Goal: Book appointment/travel/reservation

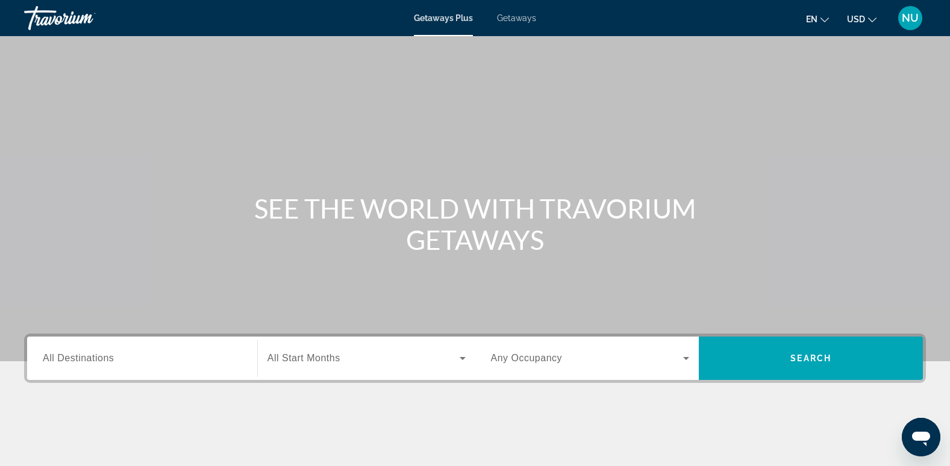
click at [520, 23] on div "Getaways Plus Getaways en English Español Français Italiano Português русский U…" at bounding box center [475, 17] width 950 height 31
click at [520, 17] on span "Getaways" at bounding box center [516, 18] width 39 height 10
click at [110, 347] on div "Search widget" at bounding box center [142, 358] width 199 height 34
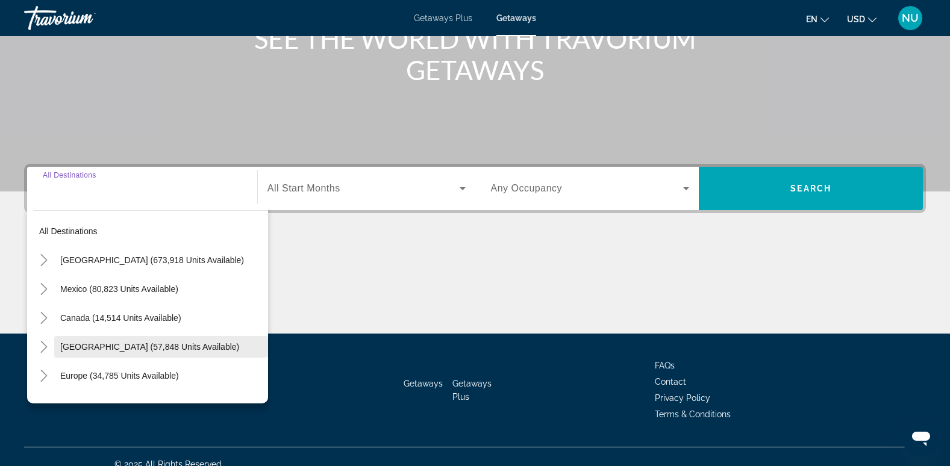
scroll to position [185, 0]
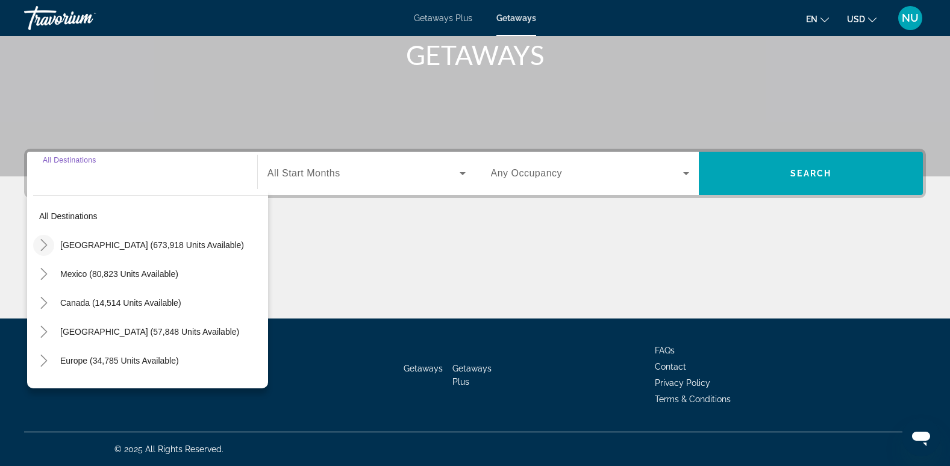
click at [48, 244] on icon "Toggle United States (673,918 units available)" at bounding box center [44, 245] width 12 height 12
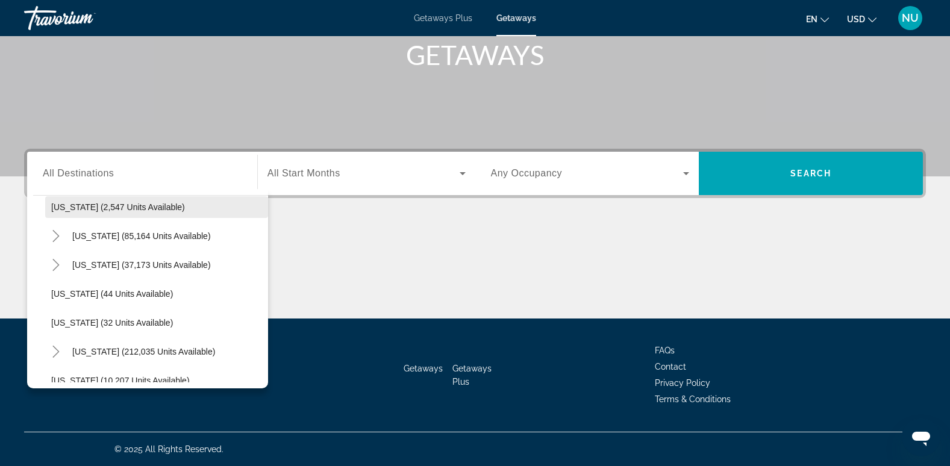
scroll to position [216, 0]
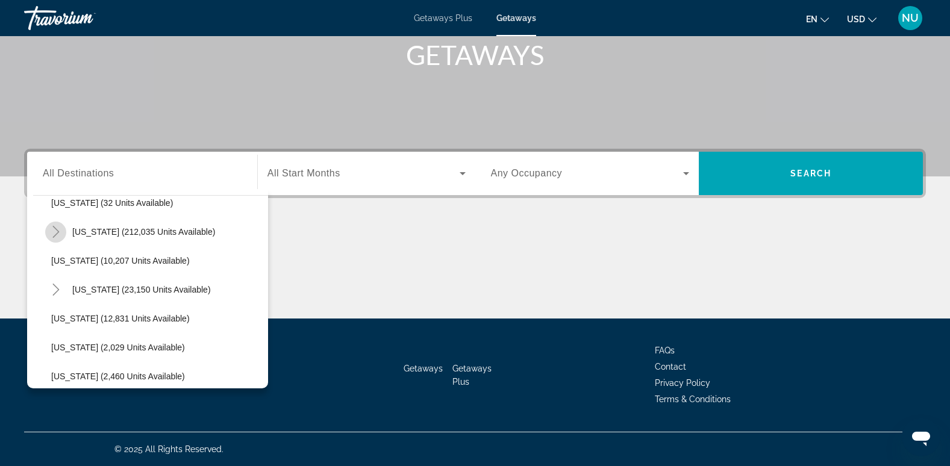
click at [56, 232] on icon "Toggle Florida (212,035 units available)" at bounding box center [56, 232] width 12 height 12
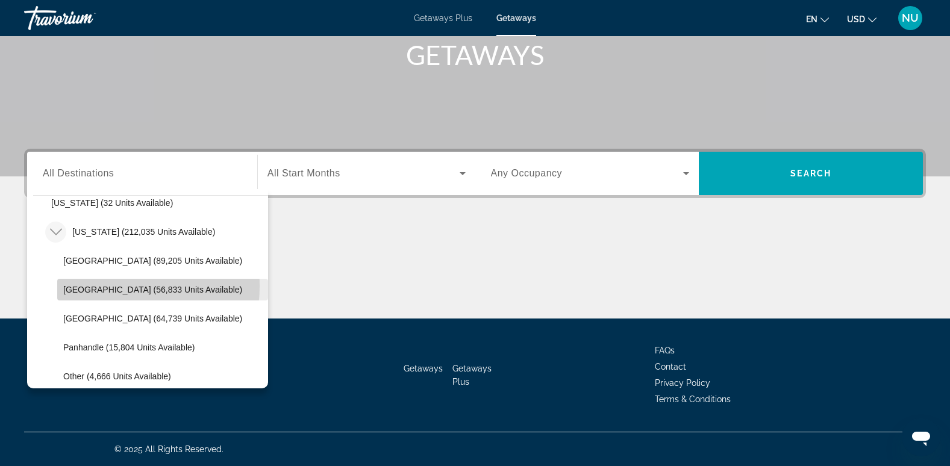
click at [95, 286] on span "[GEOGRAPHIC_DATA] (56,833 units available)" at bounding box center [152, 290] width 179 height 10
type input "**********"
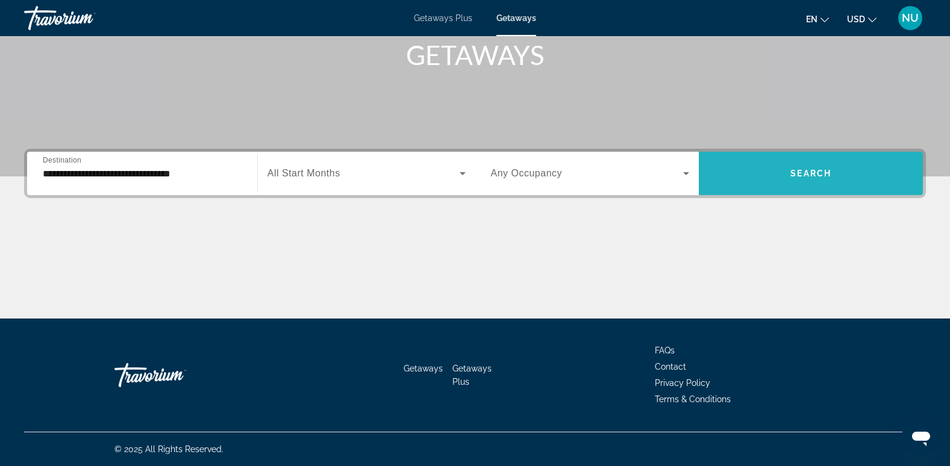
click at [821, 167] on span "Search widget" at bounding box center [811, 173] width 224 height 29
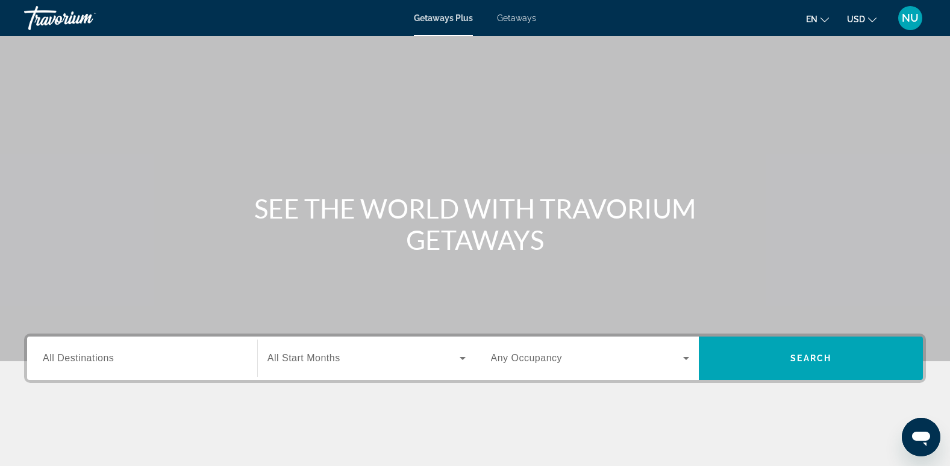
click at [517, 19] on span "Getaways" at bounding box center [516, 18] width 39 height 10
click at [91, 337] on div "Destination All Destinations" at bounding box center [142, 358] width 218 height 43
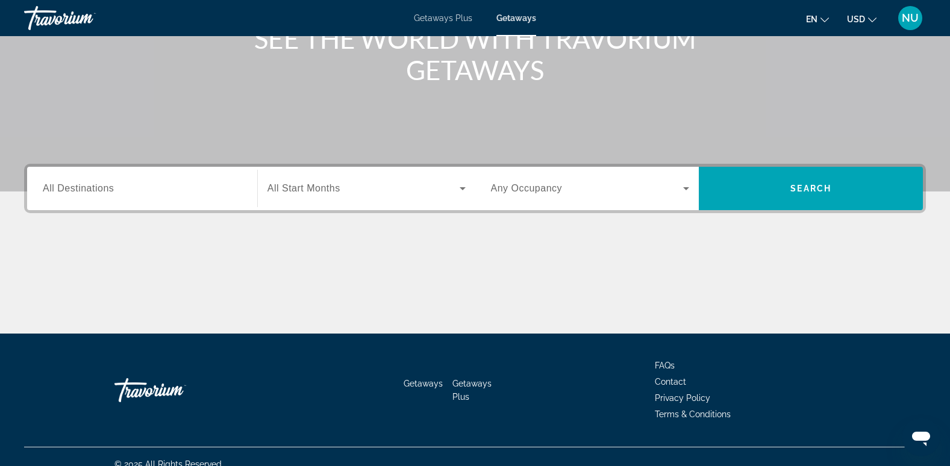
scroll to position [185, 0]
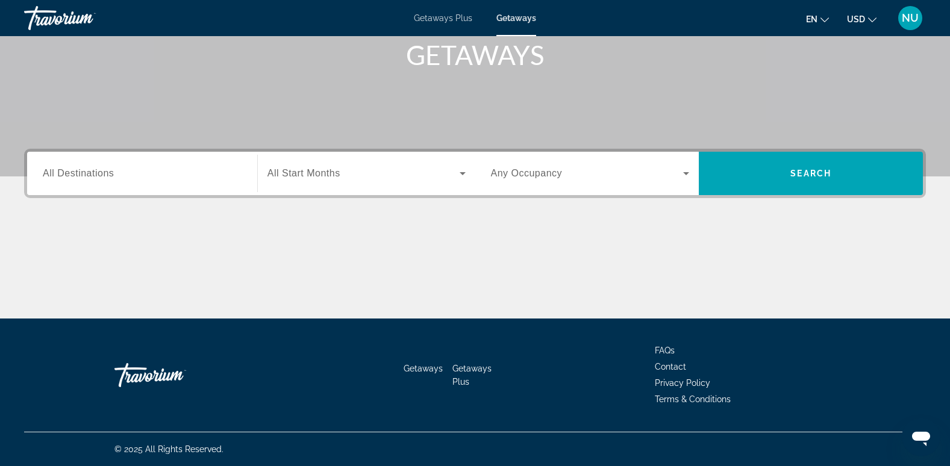
click at [89, 167] on div "Destination All Destinations" at bounding box center [142, 174] width 199 height 34
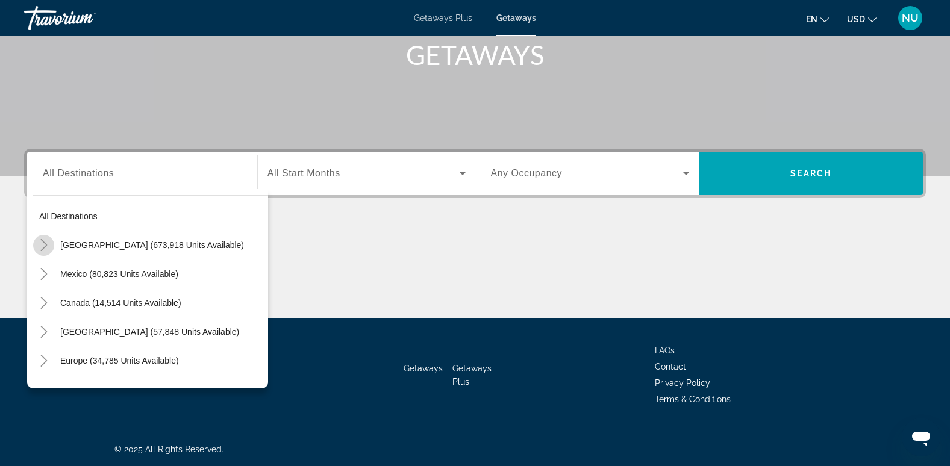
click at [43, 242] on icon "Toggle United States (673,918 units available)" at bounding box center [43, 245] width 7 height 12
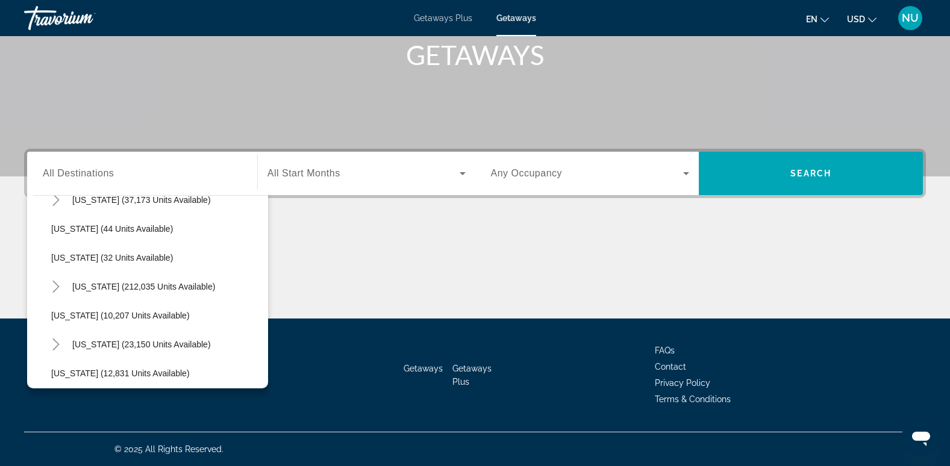
scroll to position [155, 0]
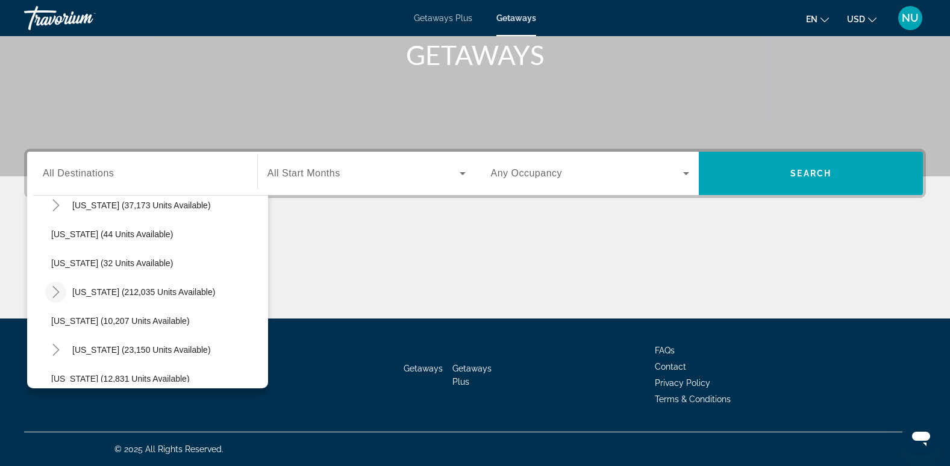
click at [54, 293] on icon "Toggle Florida (212,035 units available)" at bounding box center [56, 292] width 12 height 12
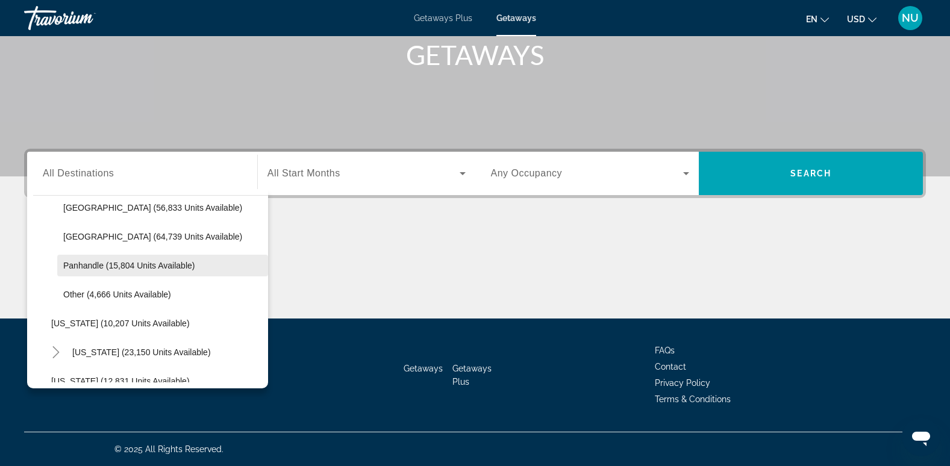
scroll to position [276, 0]
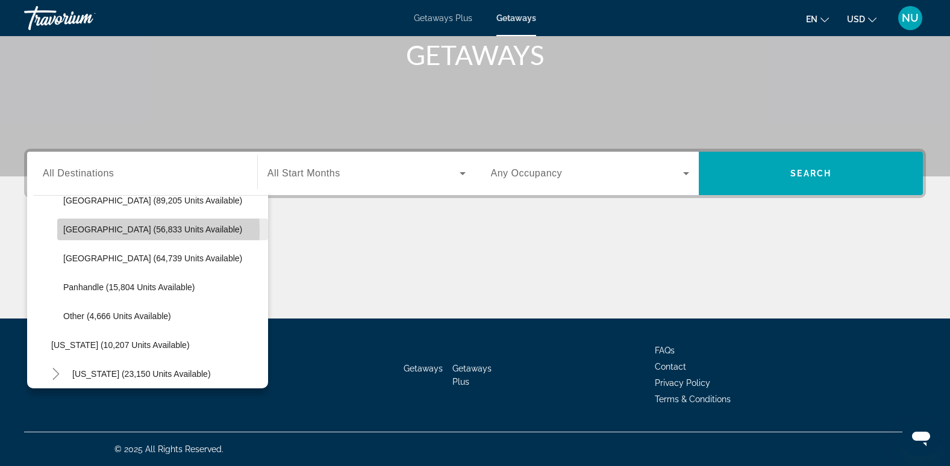
click at [104, 230] on span "[GEOGRAPHIC_DATA] (56,833 units available)" at bounding box center [152, 230] width 179 height 10
type input "**********"
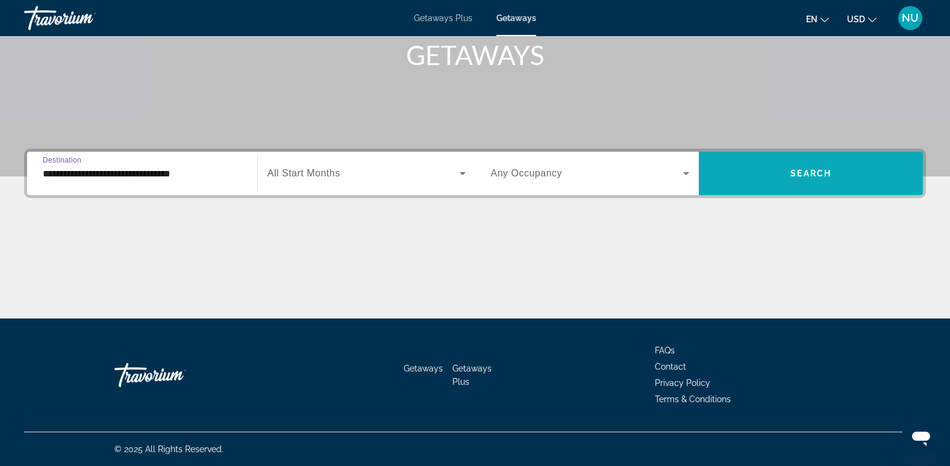
click at [809, 171] on span "Search" at bounding box center [810, 174] width 41 height 10
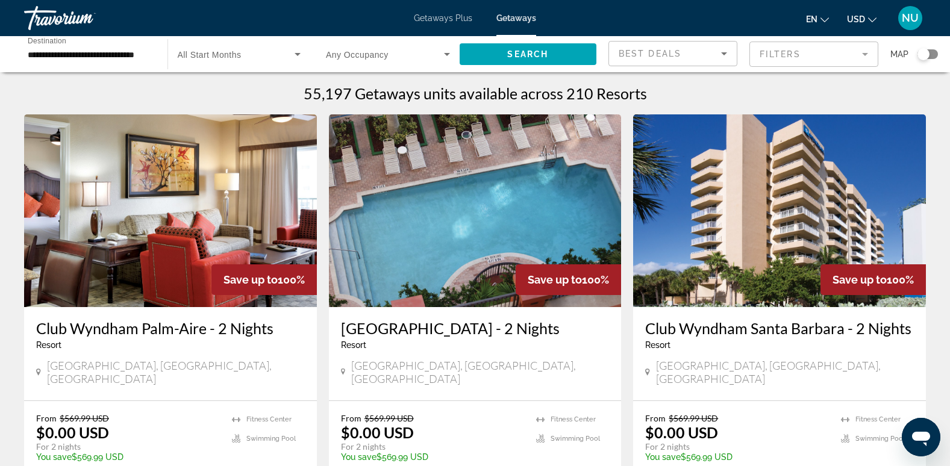
click at [930, 53] on div "Search widget" at bounding box center [927, 54] width 20 height 10
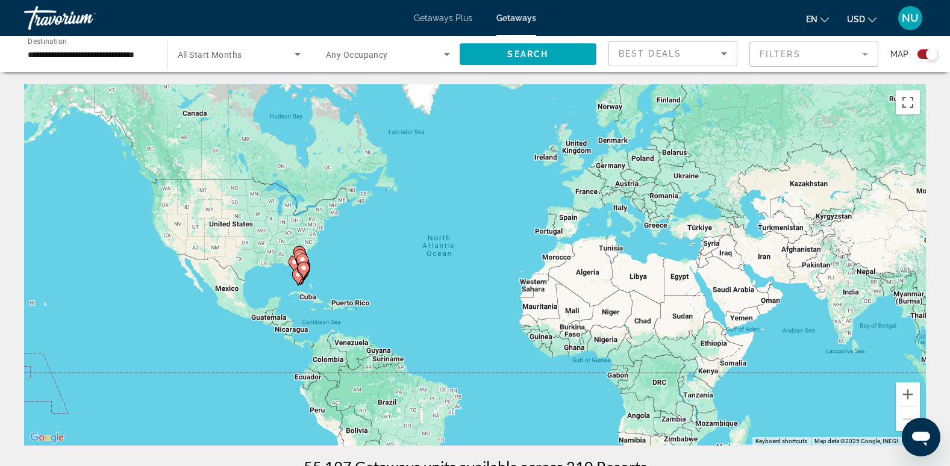
click at [307, 292] on div "To activate drag with keyboard, press Alt + Enter. Once in keyboard drag state,…" at bounding box center [475, 264] width 902 height 361
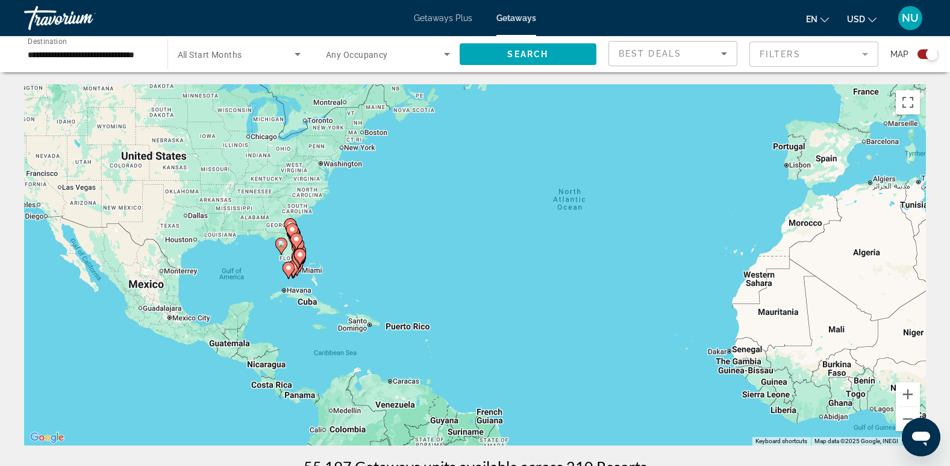
click at [334, 278] on div "To activate drag with keyboard, press Alt + Enter. Once in keyboard drag state,…" at bounding box center [475, 264] width 902 height 361
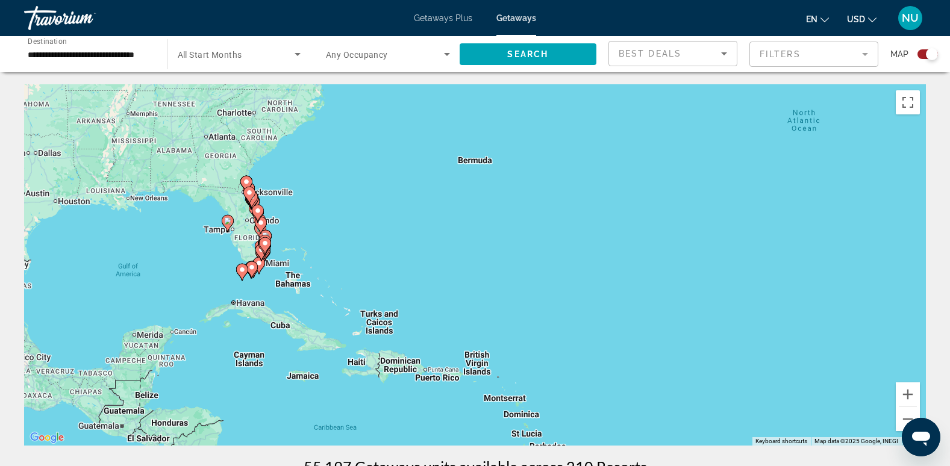
click at [334, 278] on div "To activate drag with keyboard, press Alt + Enter. Once in keyboard drag state,…" at bounding box center [475, 264] width 902 height 361
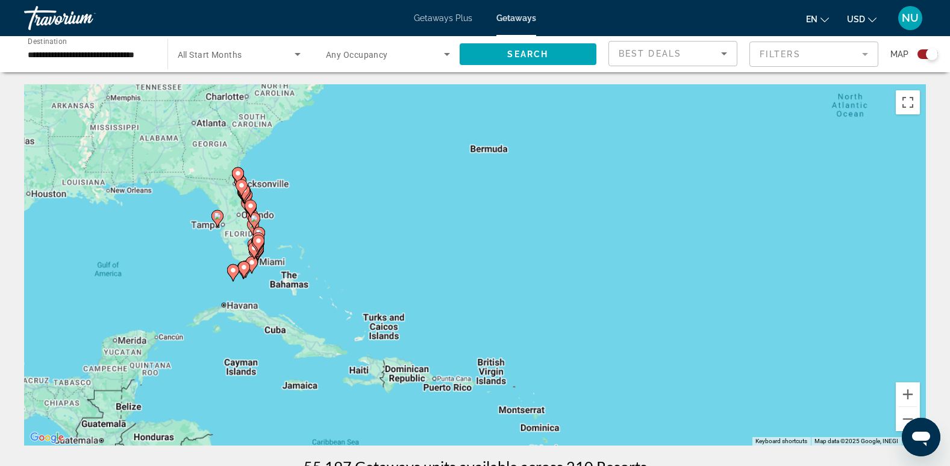
click at [334, 278] on div "To activate drag with keyboard, press Alt + Enter. Once in keyboard drag state,…" at bounding box center [475, 264] width 902 height 361
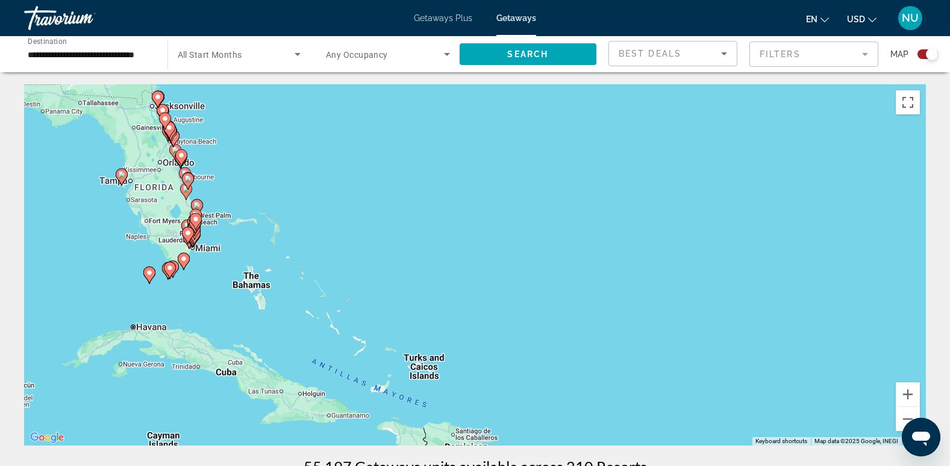
click at [197, 277] on div "To activate drag with keyboard, press Alt + Enter. Once in keyboard drag state,…" at bounding box center [475, 264] width 902 height 361
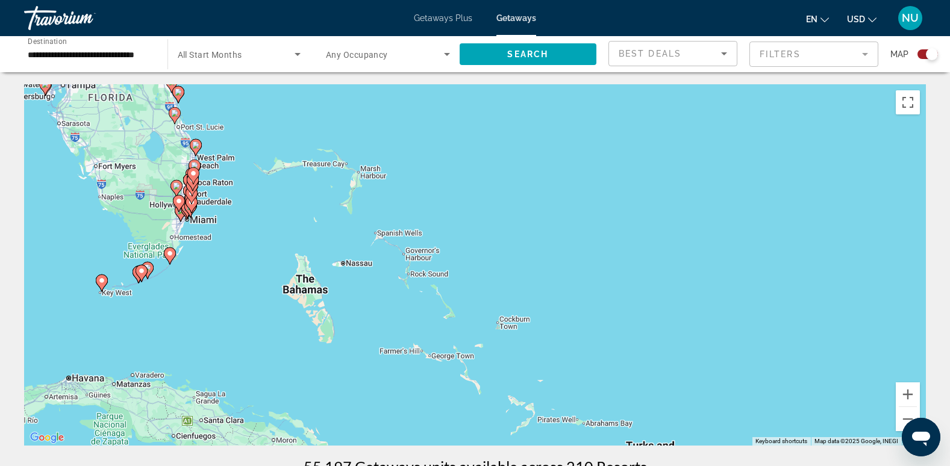
click at [205, 270] on div "To activate drag with keyboard, press Alt + Enter. Once in keyboard drag state,…" at bounding box center [475, 264] width 902 height 361
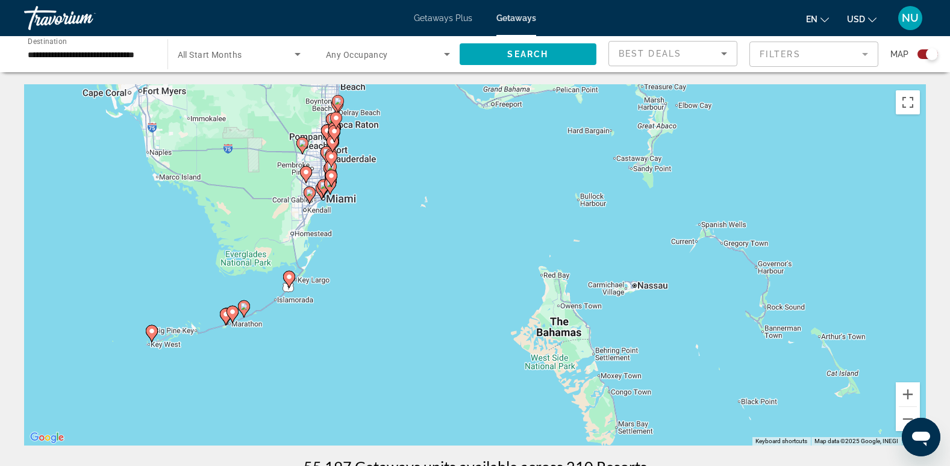
drag, startPoint x: 192, startPoint y: 273, endPoint x: 447, endPoint y: 289, distance: 255.9
click at [447, 289] on div "To activate drag with keyboard, press Alt + Enter. Once in keyboard drag state,…" at bounding box center [475, 264] width 902 height 361
click at [287, 277] on image "Main content" at bounding box center [288, 276] width 7 height 7
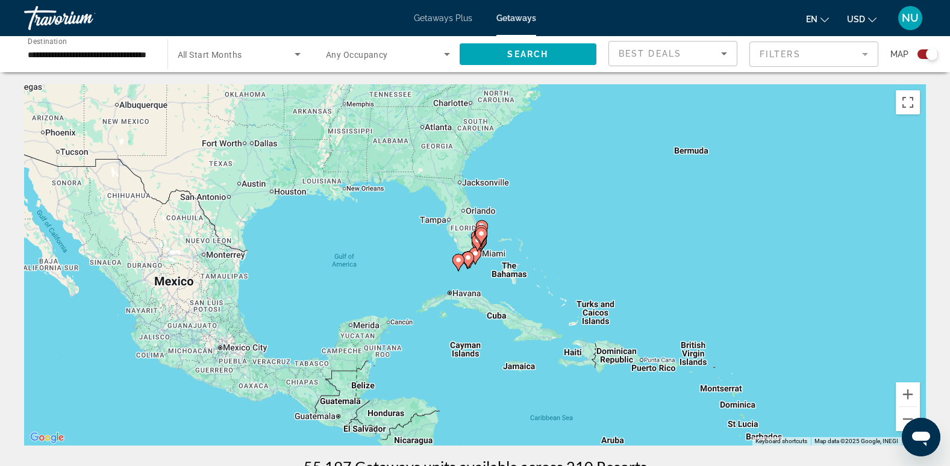
click at [491, 254] on div "To navigate, press the arrow keys. To activate drag with keyboard, press Alt + …" at bounding box center [475, 264] width 902 height 361
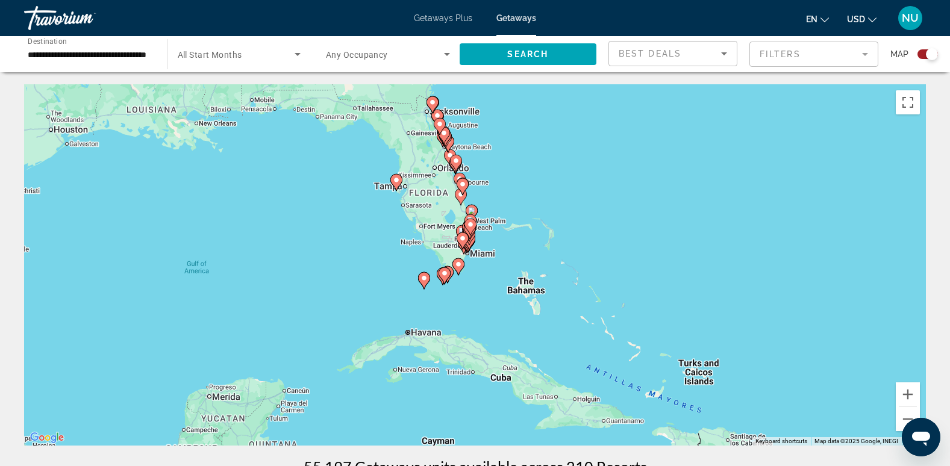
click at [460, 261] on icon "Main content" at bounding box center [457, 267] width 11 height 16
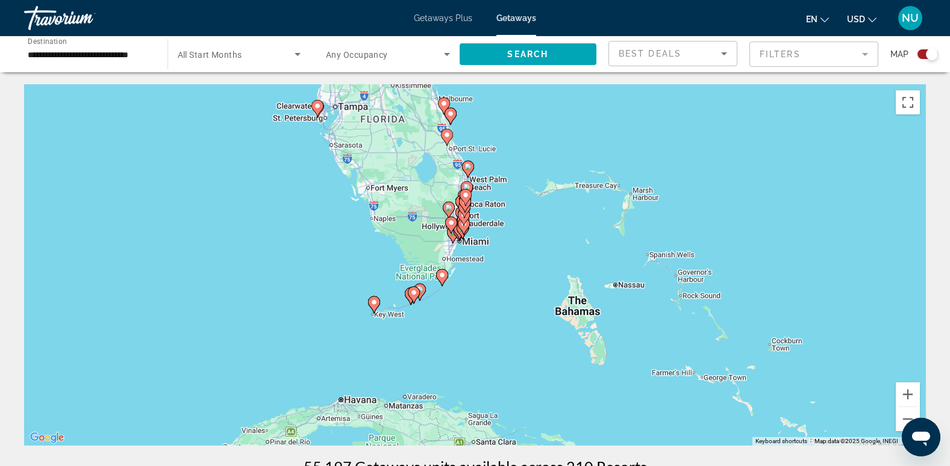
click at [440, 273] on image "Main content" at bounding box center [441, 275] width 7 height 7
type input "**********"
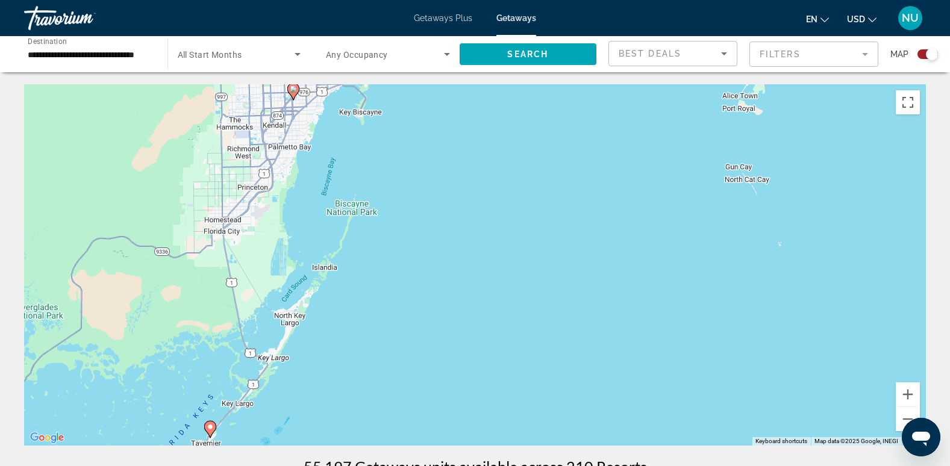
click at [214, 428] on icon "Main content" at bounding box center [209, 430] width 11 height 16
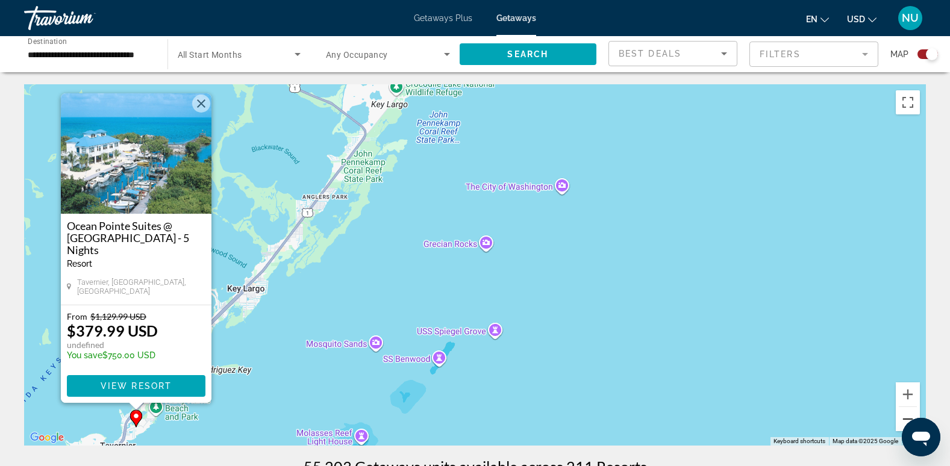
click at [904, 418] on button "Zoom out" at bounding box center [907, 419] width 24 height 24
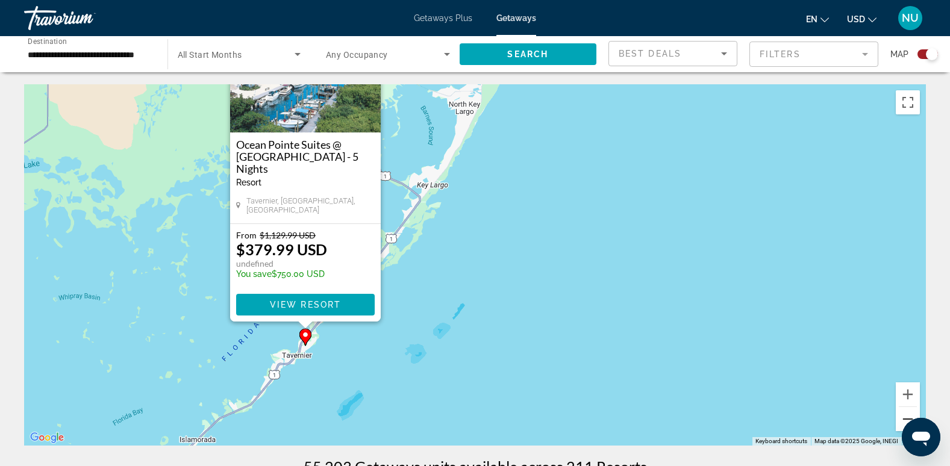
click at [904, 418] on button "Zoom out" at bounding box center [907, 419] width 24 height 24
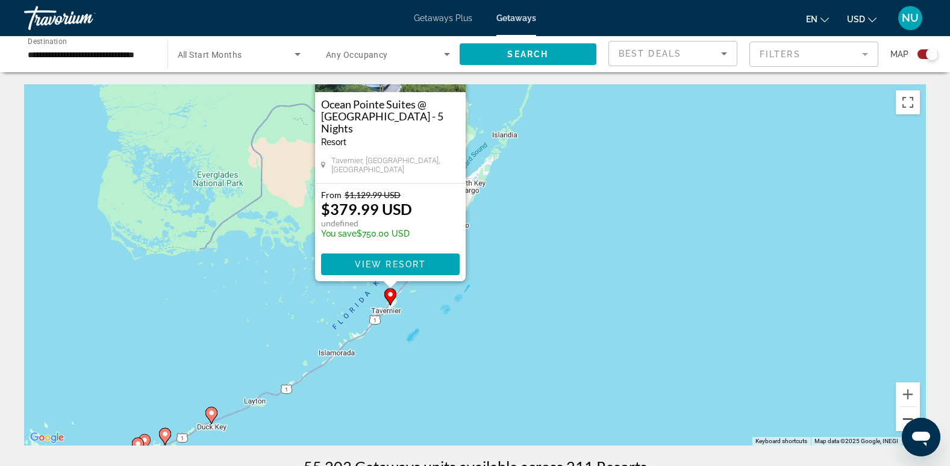
click at [904, 418] on button "Zoom out" at bounding box center [907, 419] width 24 height 24
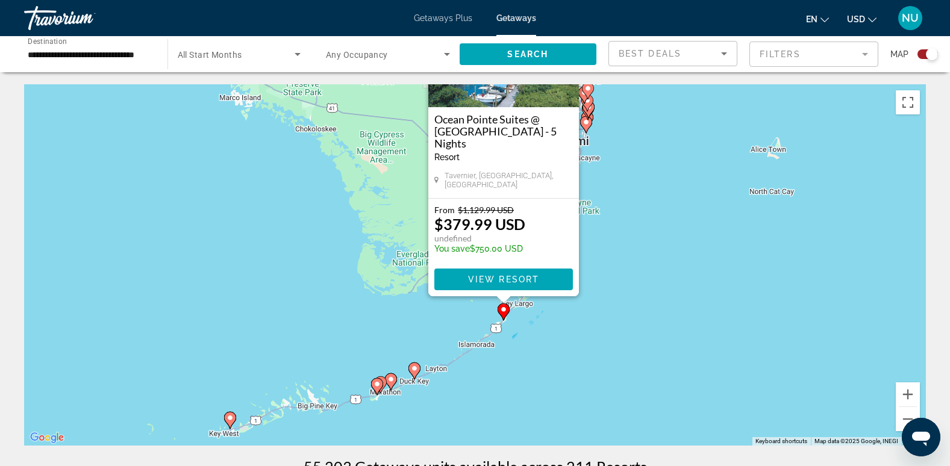
drag, startPoint x: 676, startPoint y: 322, endPoint x: 727, endPoint y: 365, distance: 66.2
click at [747, 361] on div "To activate drag with keyboard, press Alt + Enter. Once in keyboard drag state,…" at bounding box center [475, 264] width 902 height 361
click at [414, 371] on image "Main content" at bounding box center [414, 369] width 7 height 7
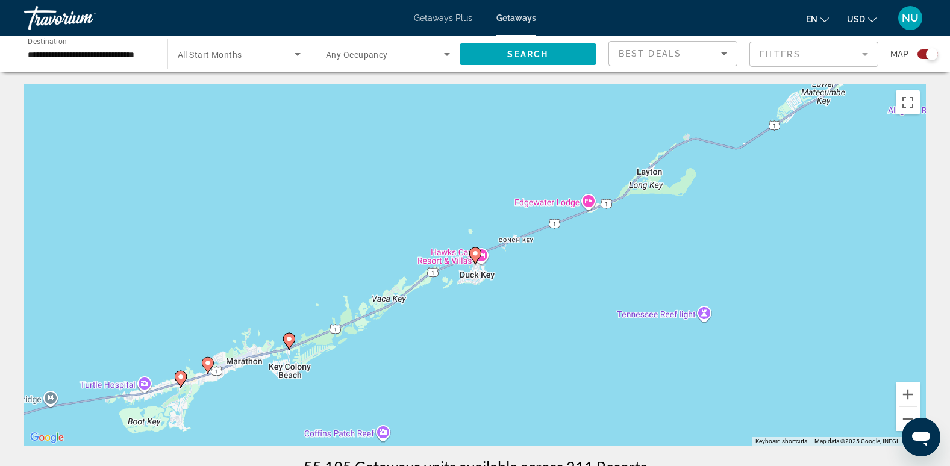
click at [478, 255] on image "Main content" at bounding box center [475, 253] width 7 height 7
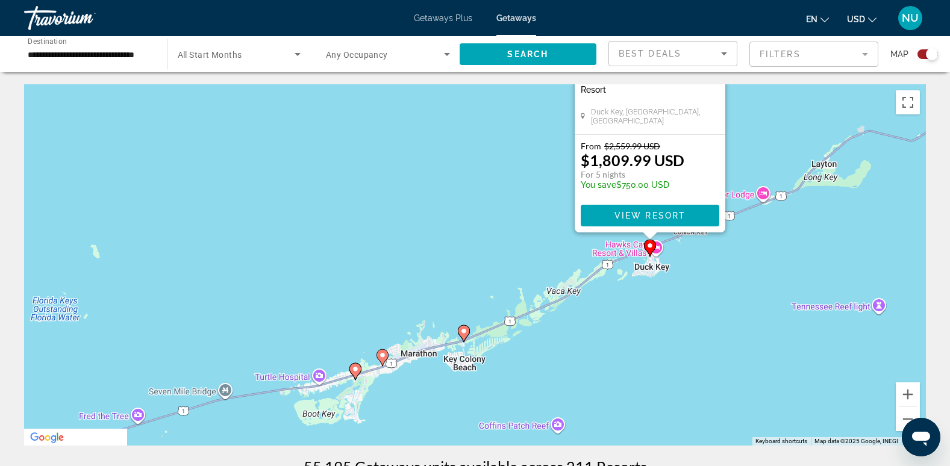
drag, startPoint x: 375, startPoint y: 372, endPoint x: 508, endPoint y: 151, distance: 258.3
click at [520, 162] on div "To activate drag with keyboard, press Alt + Enter. Once in keyboard drag state,…" at bounding box center [475, 264] width 902 height 361
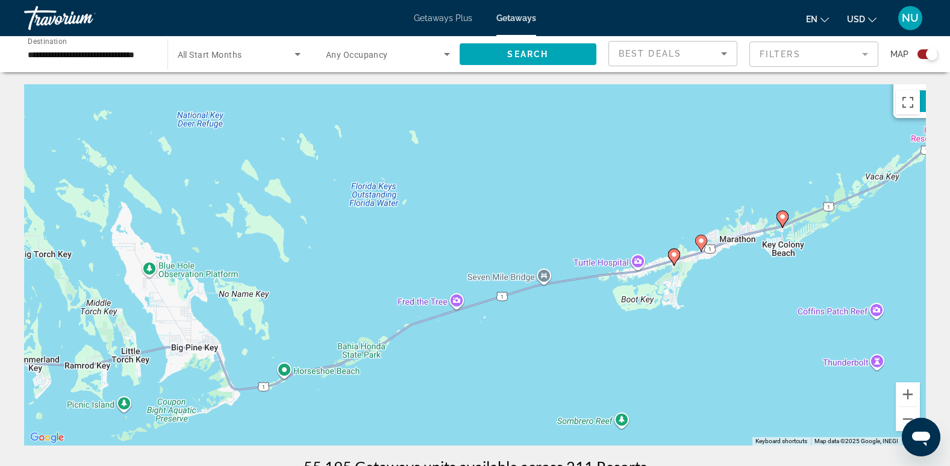
drag, startPoint x: 267, startPoint y: 193, endPoint x: 629, endPoint y: 246, distance: 366.4
click at [629, 246] on div "To activate drag with keyboard, press Alt + Enter. Once in keyboard drag state,…" at bounding box center [475, 264] width 902 height 361
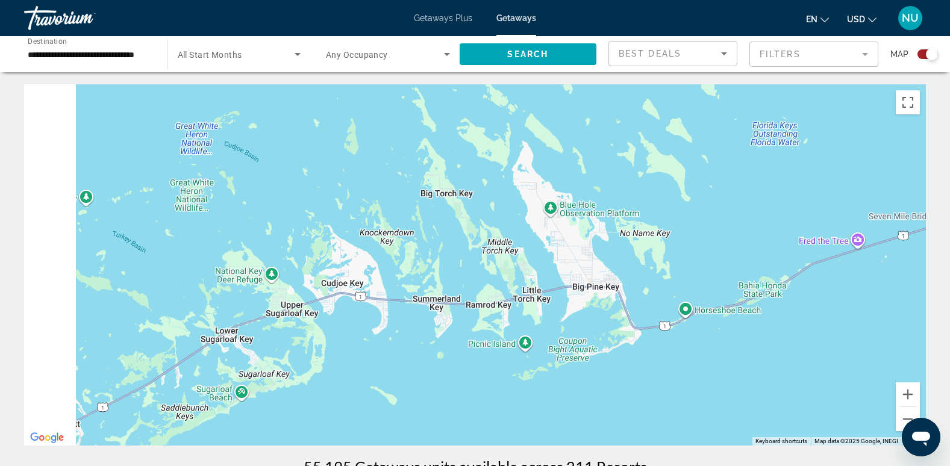
drag, startPoint x: 391, startPoint y: 354, endPoint x: 661, endPoint y: 319, distance: 272.0
click at [697, 351] on div "To activate drag with keyboard, press Alt + Enter. Once in keyboard drag state,…" at bounding box center [475, 264] width 902 height 361
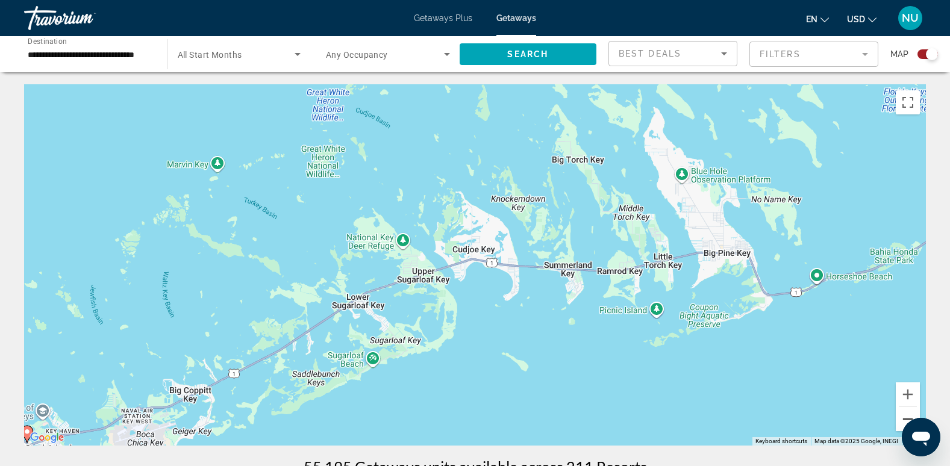
click at [907, 416] on button "Zoom out" at bounding box center [907, 419] width 24 height 24
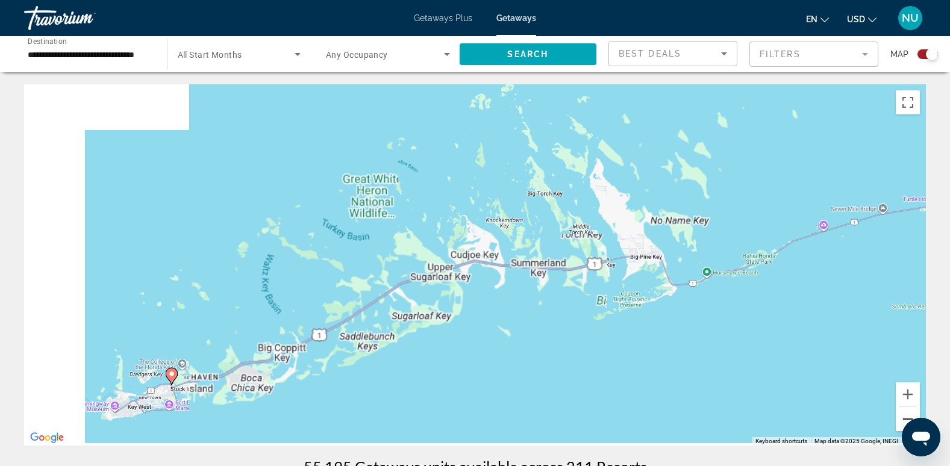
click at [906, 415] on button "Zoom out" at bounding box center [907, 419] width 24 height 24
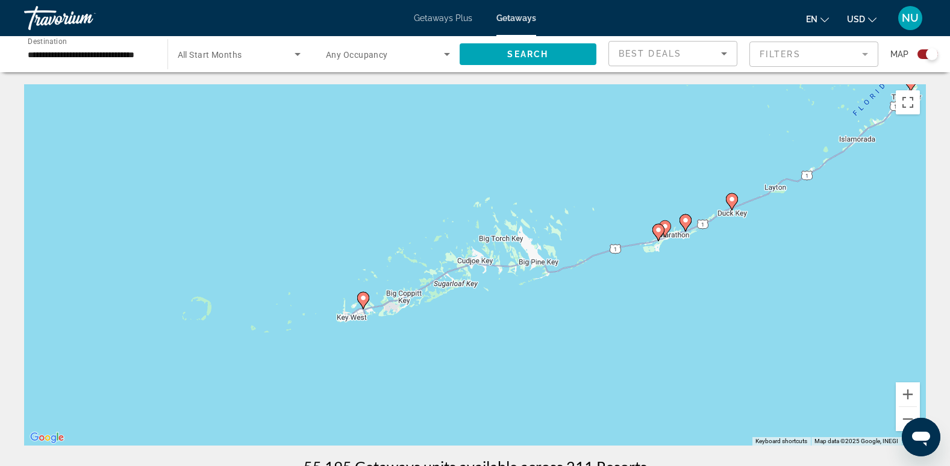
click at [362, 299] on image "Main content" at bounding box center [363, 297] width 7 height 7
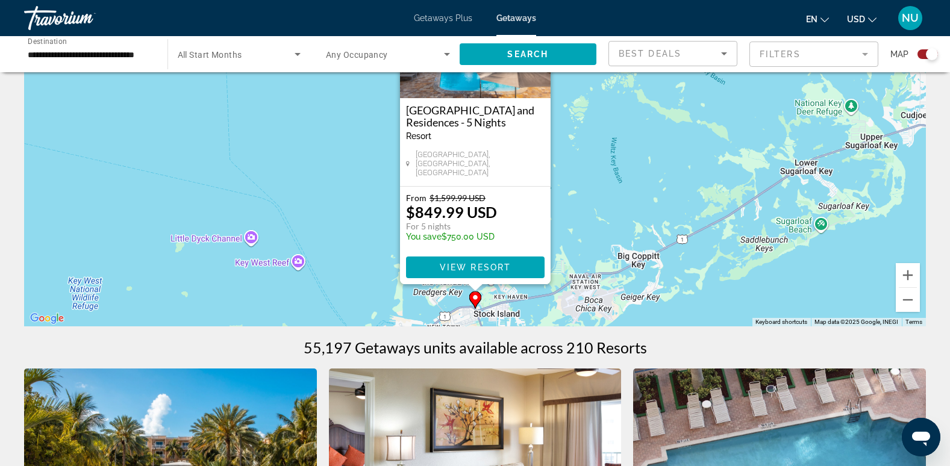
scroll to position [60, 0]
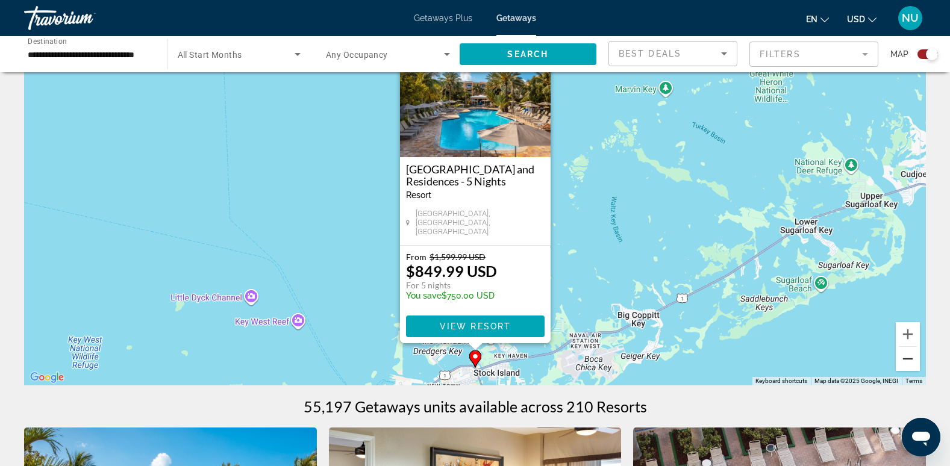
click at [913, 363] on button "Zoom out" at bounding box center [907, 359] width 24 height 24
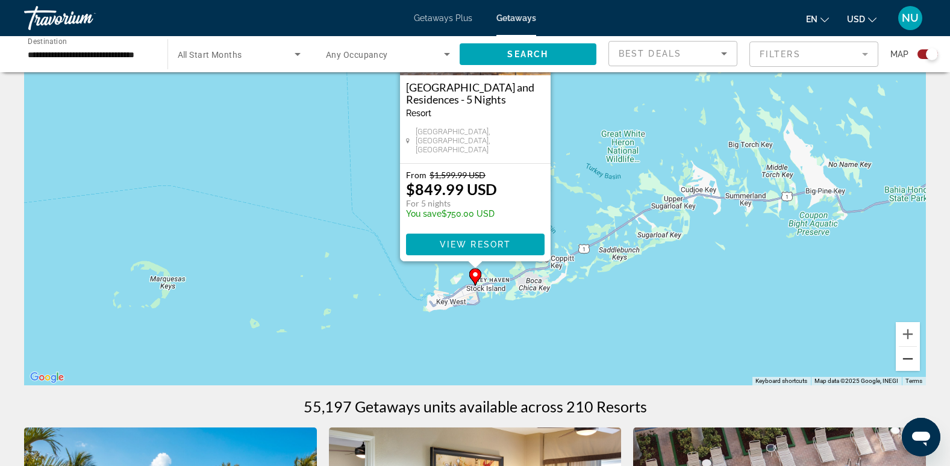
click at [911, 359] on button "Zoom out" at bounding box center [907, 359] width 24 height 24
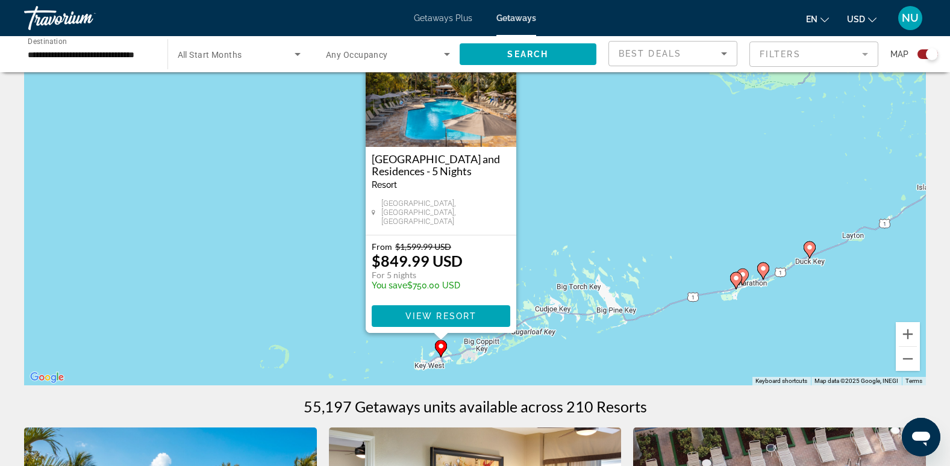
drag, startPoint x: 708, startPoint y: 192, endPoint x: 673, endPoint y: 313, distance: 126.7
click at [673, 313] on div "To activate drag with keyboard, press Alt + Enter. Once in keyboard drag state,…" at bounding box center [475, 204] width 902 height 361
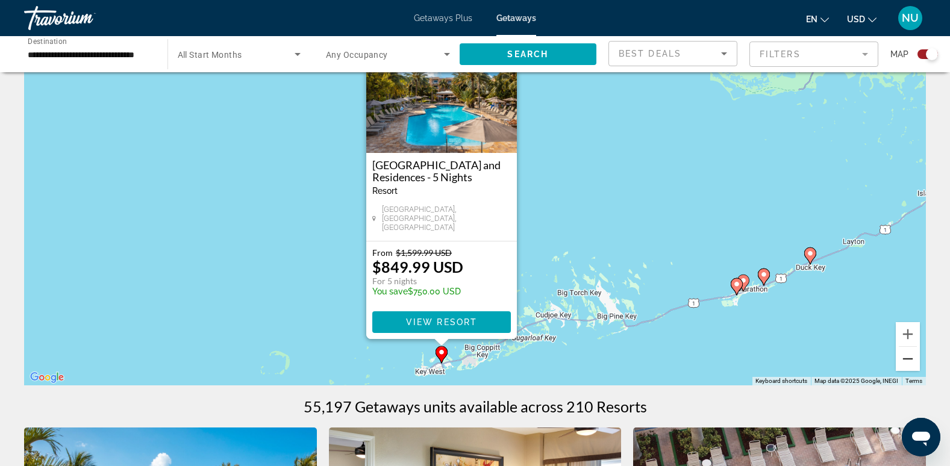
click at [910, 358] on button "Zoom out" at bounding box center [907, 359] width 24 height 24
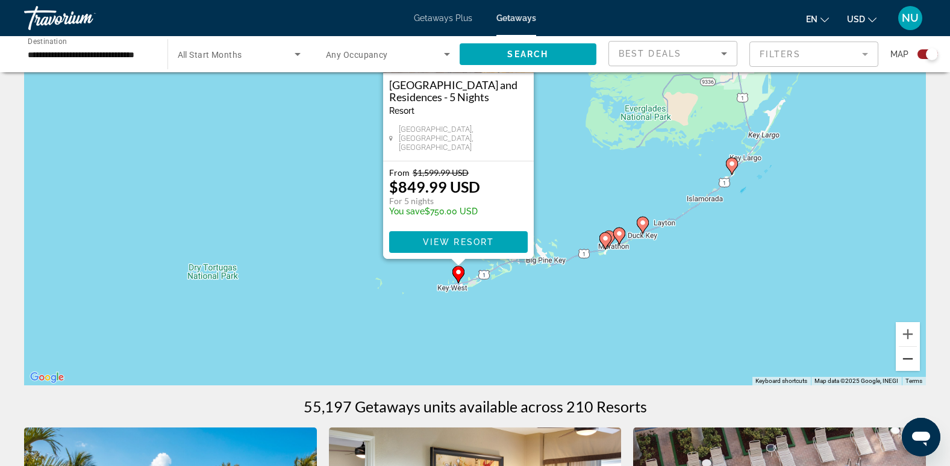
click at [910, 358] on button "Zoom out" at bounding box center [907, 359] width 24 height 24
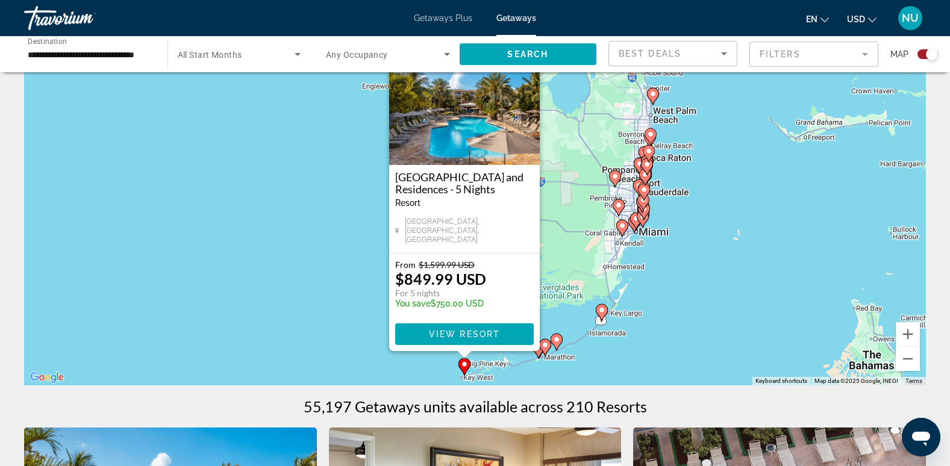
drag, startPoint x: 705, startPoint y: 207, endPoint x: 703, endPoint y: 334, distance: 126.5
click at [703, 334] on div "To activate drag with keyboard, press Alt + Enter. Once in keyboard drag state,…" at bounding box center [475, 204] width 902 height 361
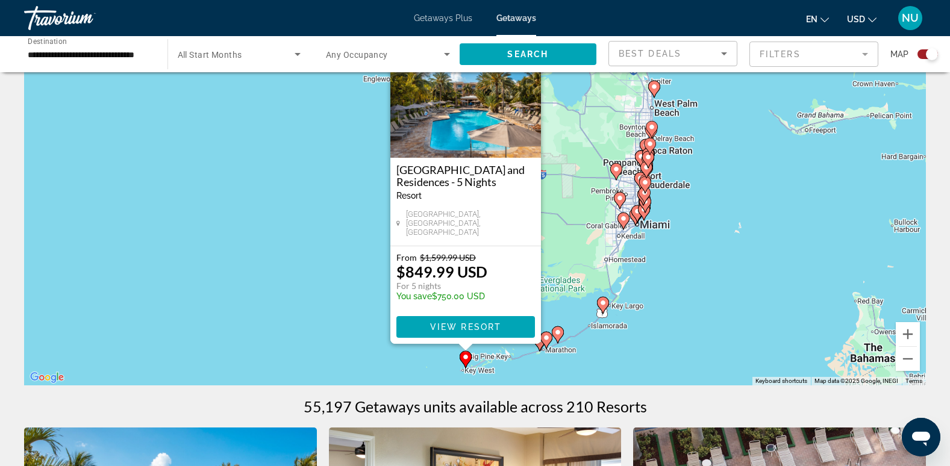
click at [541, 347] on gmp-advanced-marker "Main content" at bounding box center [546, 340] width 12 height 18
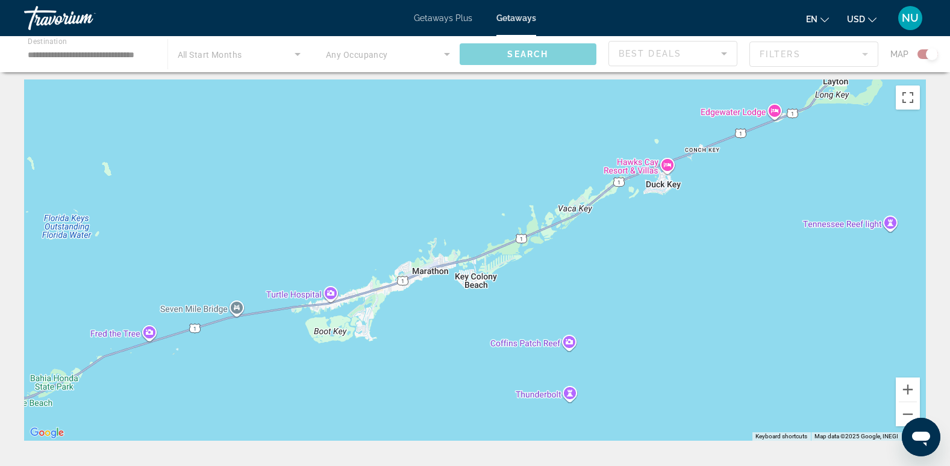
scroll to position [0, 0]
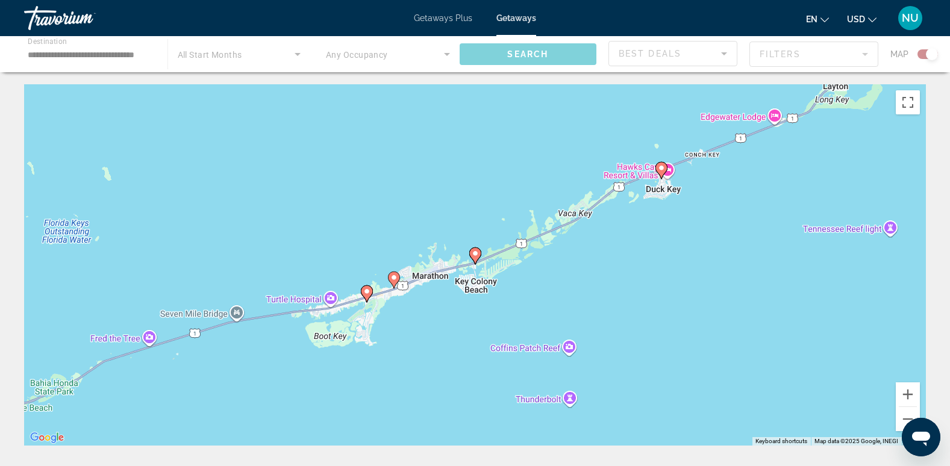
click at [369, 296] on icon "Main content" at bounding box center [366, 294] width 11 height 16
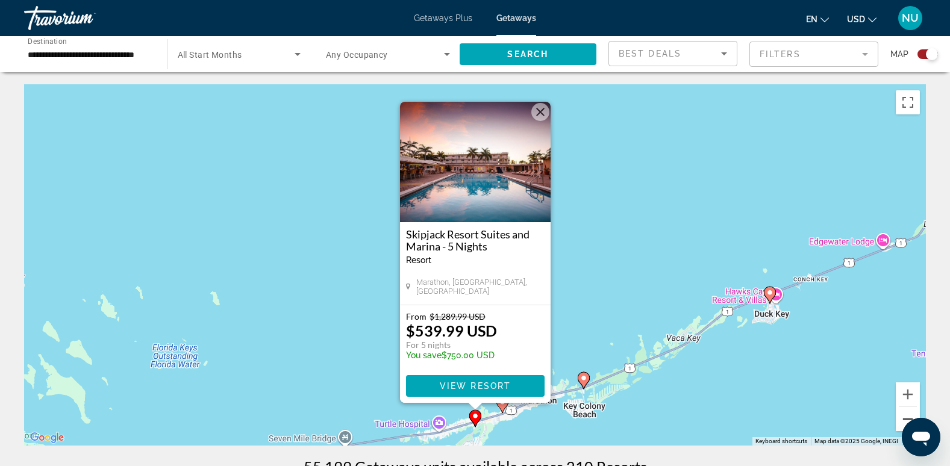
click at [902, 415] on button "Zoom out" at bounding box center [907, 419] width 24 height 24
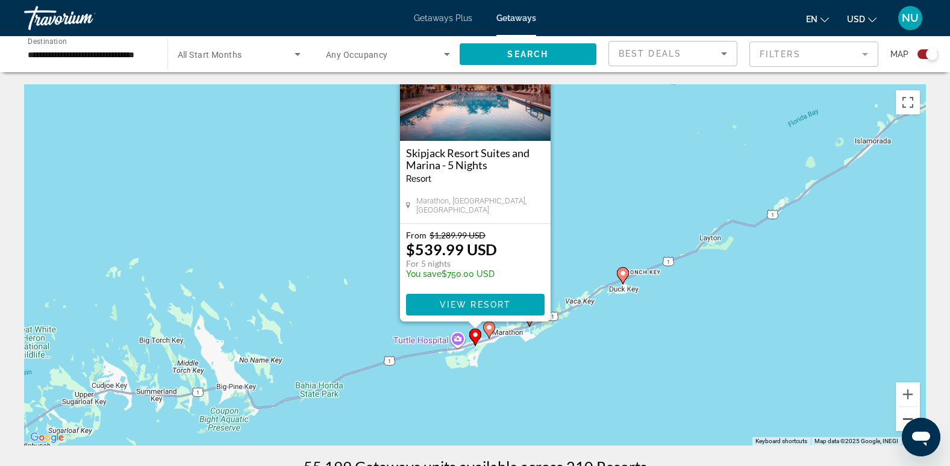
click at [902, 415] on button "Zoom out" at bounding box center [907, 419] width 24 height 24
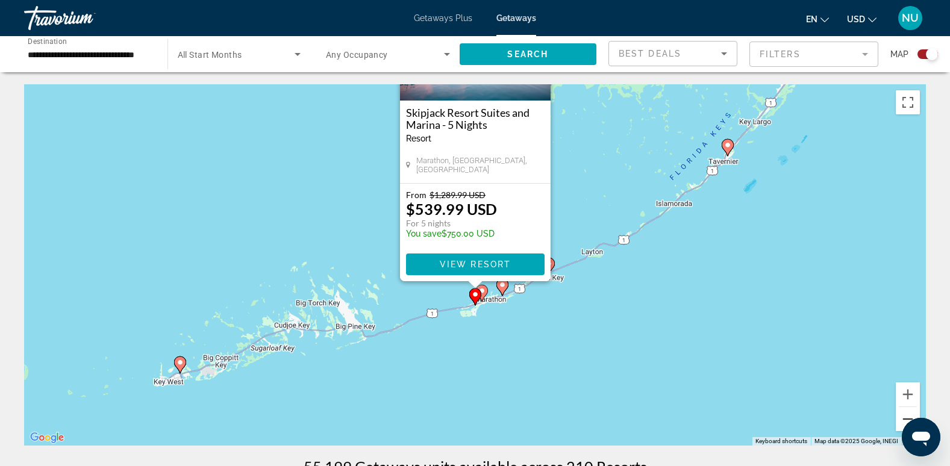
click at [902, 415] on button "Zoom out" at bounding box center [907, 419] width 24 height 24
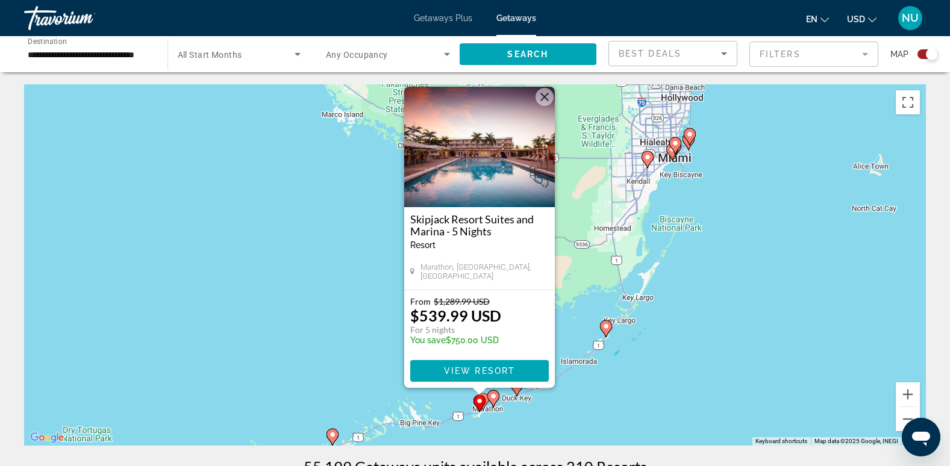
drag, startPoint x: 688, startPoint y: 195, endPoint x: 692, endPoint y: 323, distance: 128.3
click at [692, 323] on div "To activate drag with keyboard, press Alt + Enter. Once in keyboard drag state,…" at bounding box center [475, 264] width 902 height 361
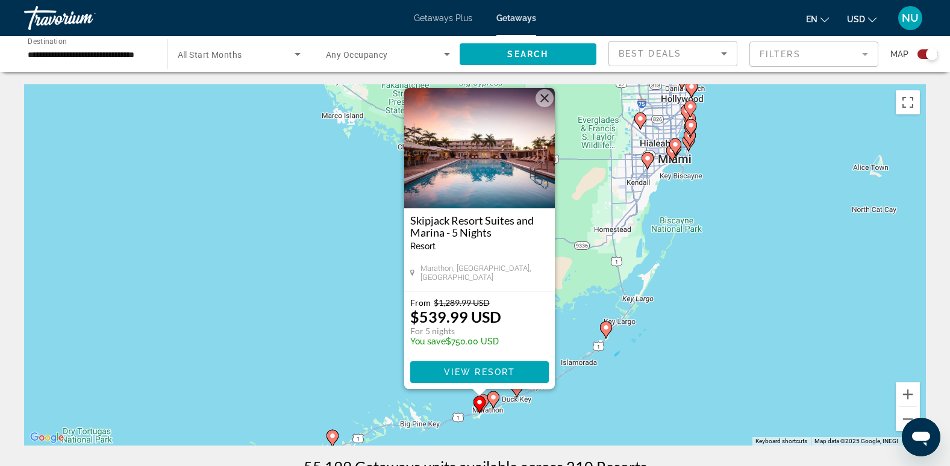
click at [496, 397] on image "Main content" at bounding box center [493, 397] width 7 height 7
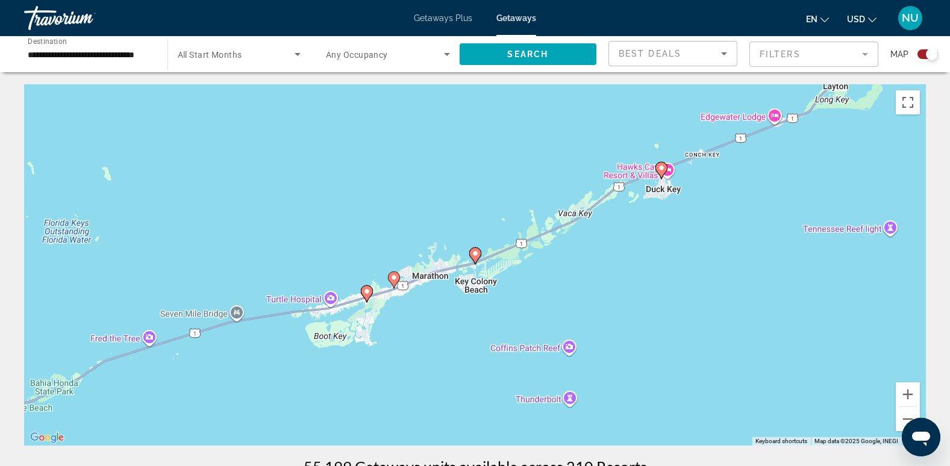
click at [396, 278] on image "Main content" at bounding box center [393, 277] width 7 height 7
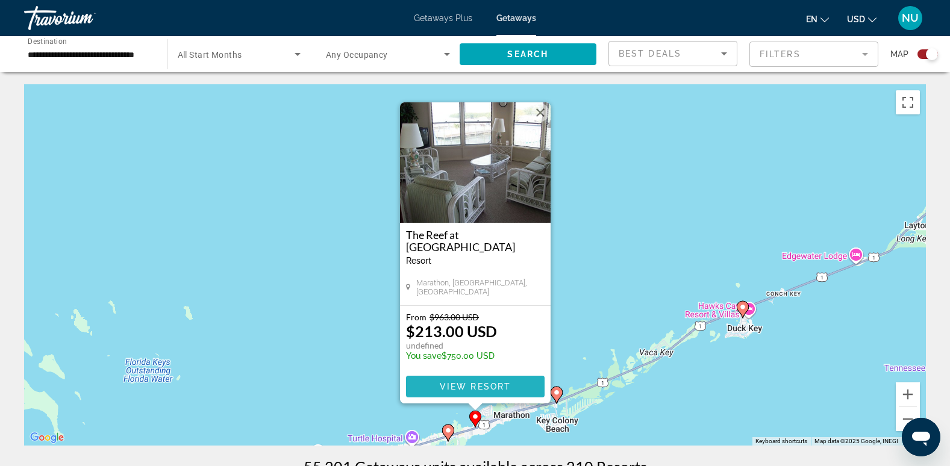
click at [464, 383] on span "View Resort" at bounding box center [474, 387] width 71 height 10
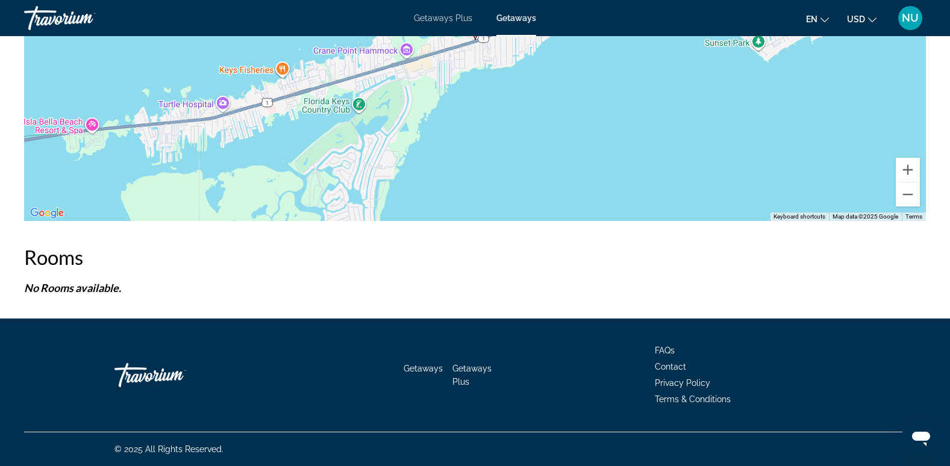
scroll to position [1665, 0]
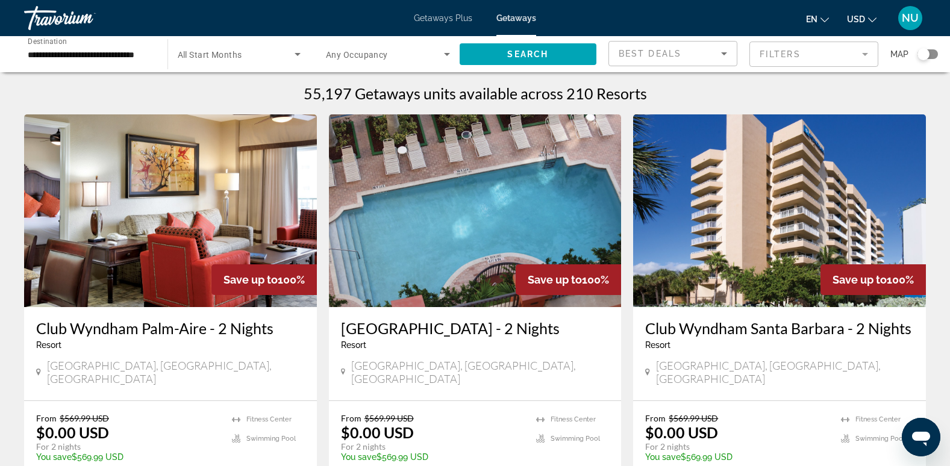
click at [932, 53] on div "Search widget" at bounding box center [927, 54] width 20 height 10
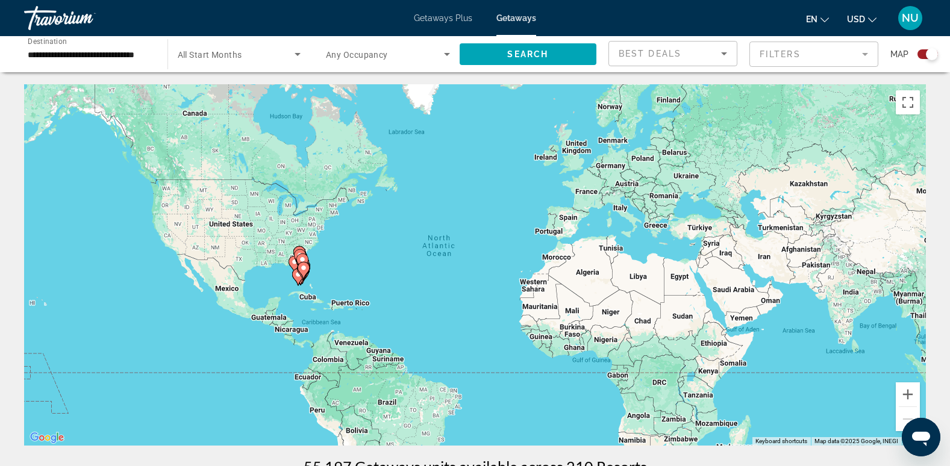
click at [332, 277] on div "To activate drag with keyboard, press Alt + Enter. Once in keyboard drag state,…" at bounding box center [475, 264] width 902 height 361
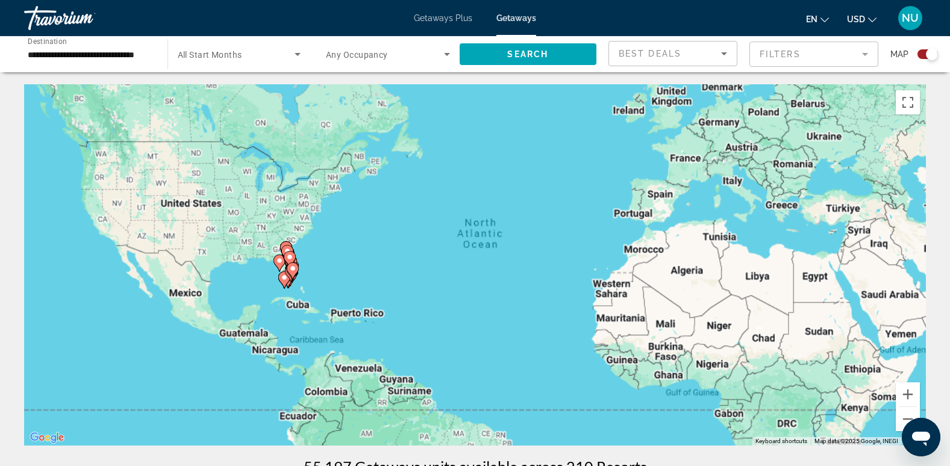
click at [332, 277] on div "To activate drag with keyboard, press Alt + Enter. Once in keyboard drag state,…" at bounding box center [475, 264] width 902 height 361
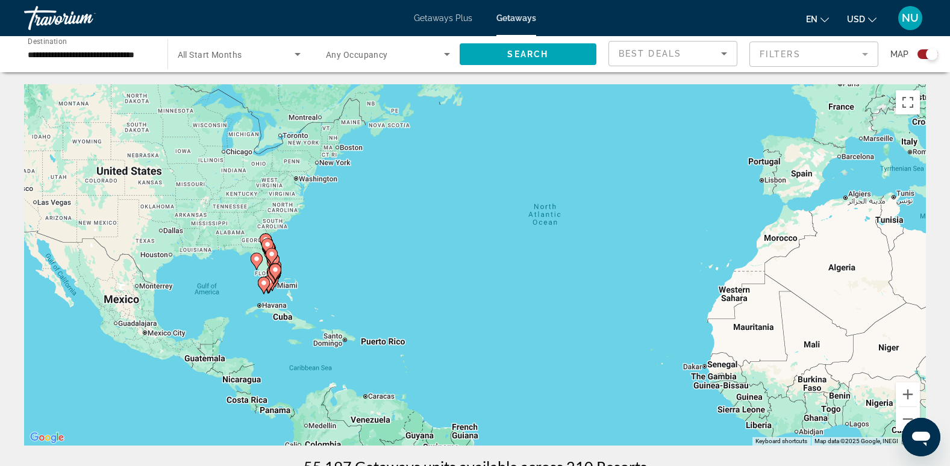
click at [332, 276] on div "To activate drag with keyboard, press Alt + Enter. Once in keyboard drag state,…" at bounding box center [475, 264] width 902 height 361
click at [331, 276] on div "To activate drag with keyboard, press Alt + Enter. Once in keyboard drag state,…" at bounding box center [475, 264] width 902 height 361
click at [277, 266] on icon "Main content" at bounding box center [274, 272] width 11 height 16
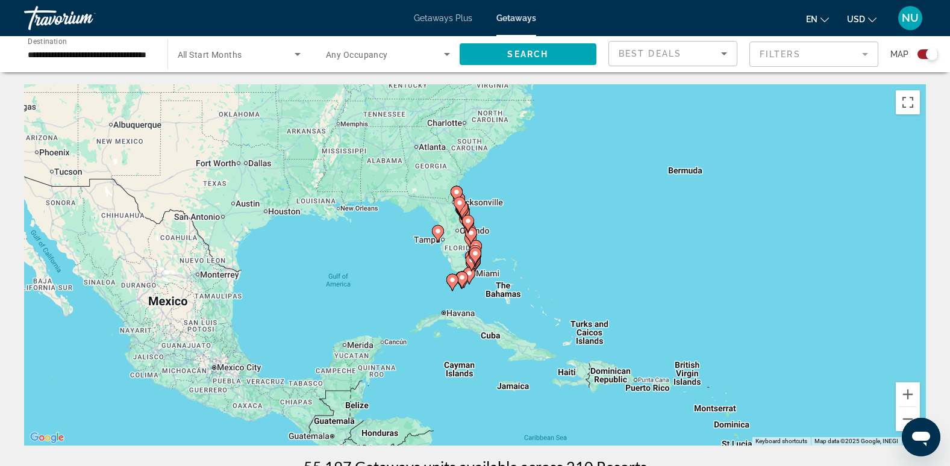
click at [478, 258] on icon "Main content" at bounding box center [474, 256] width 11 height 16
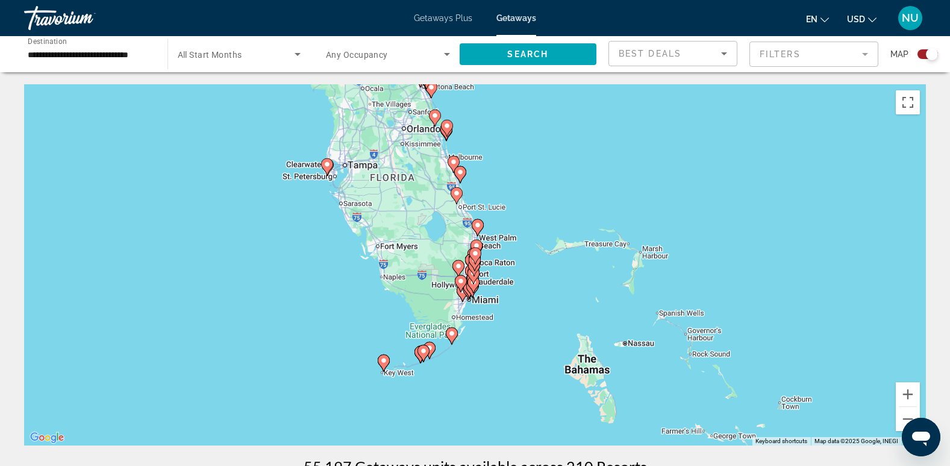
click at [465, 296] on gmp-advanced-marker "Main content" at bounding box center [469, 290] width 12 height 18
type input "**********"
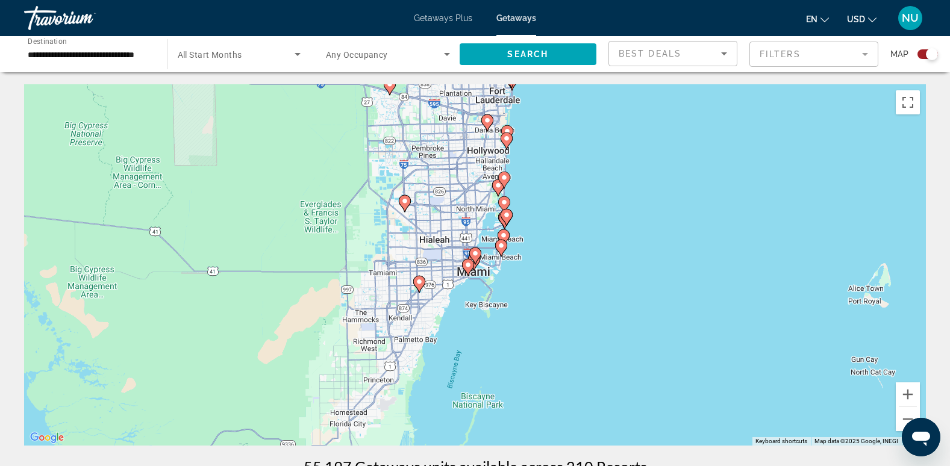
click at [504, 250] on icon "Main content" at bounding box center [500, 248] width 11 height 16
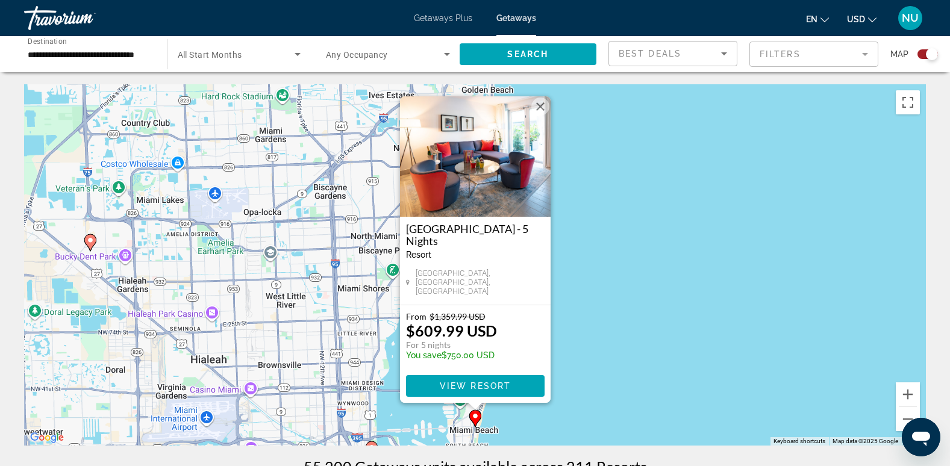
click at [706, 342] on div "To activate drag with keyboard, press Alt + Enter. Once in keyboard drag state,…" at bounding box center [475, 264] width 902 height 361
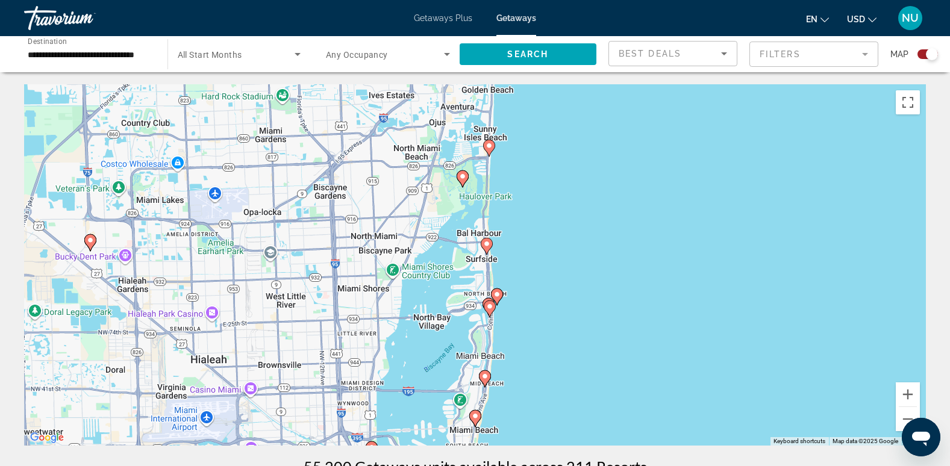
click at [491, 291] on gmp-advanced-marker "Main content" at bounding box center [497, 297] width 12 height 18
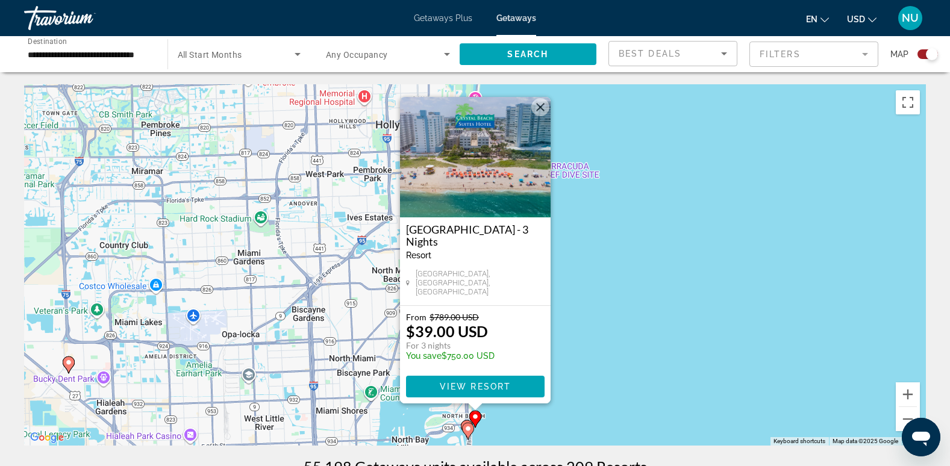
click at [818, 259] on div "To activate drag with keyboard, press Alt + Enter. Once in keyboard drag state,…" at bounding box center [475, 264] width 902 height 361
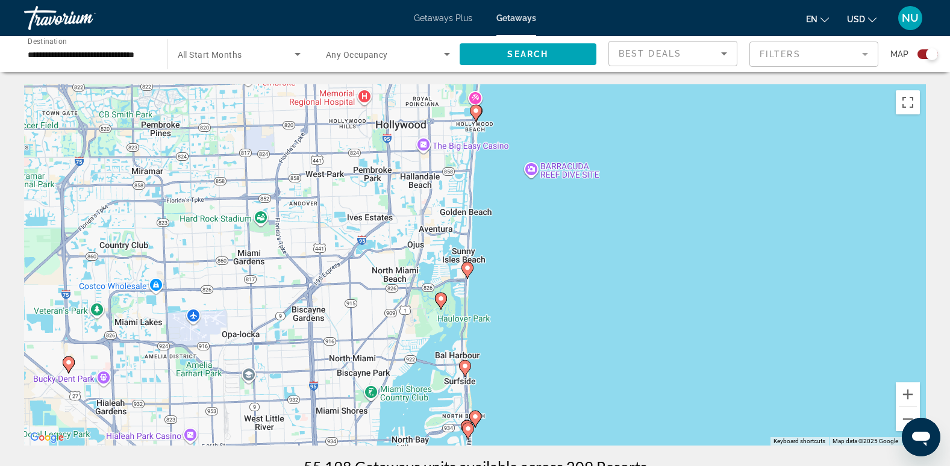
click at [466, 372] on icon "Main content" at bounding box center [464, 369] width 11 height 16
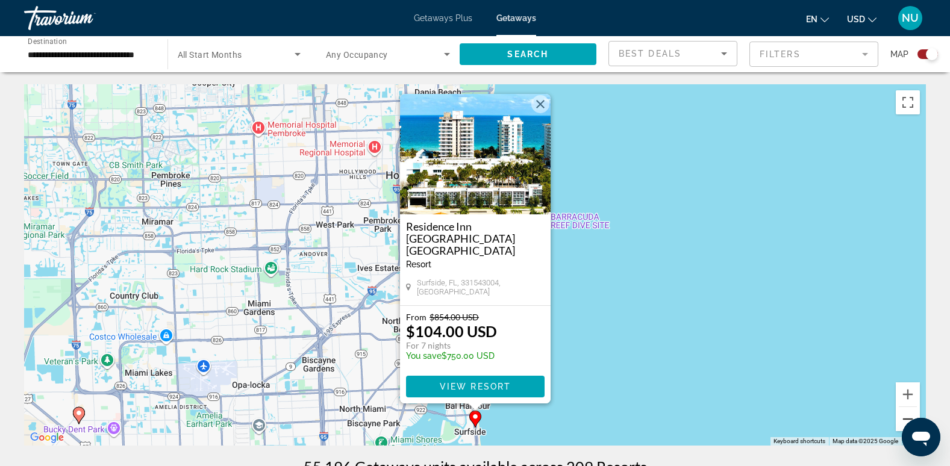
click at [905, 416] on button "Zoom out" at bounding box center [907, 419] width 24 height 24
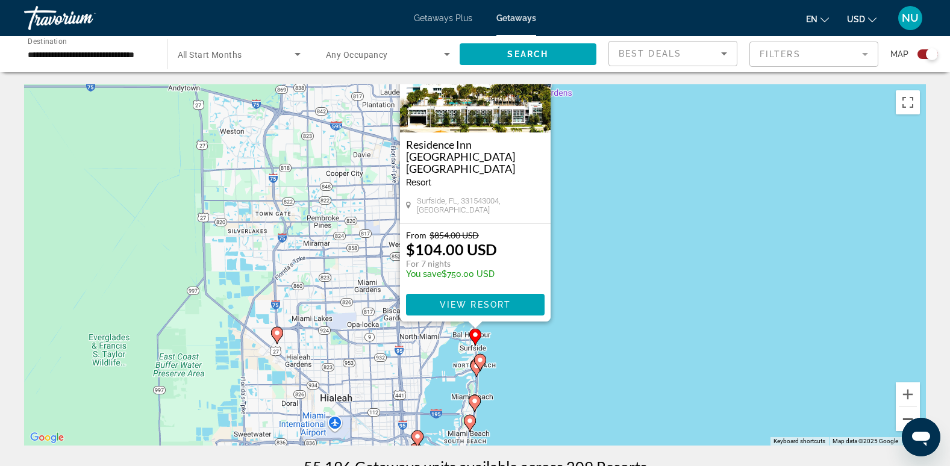
click at [905, 416] on button "Zoom out" at bounding box center [907, 419] width 24 height 24
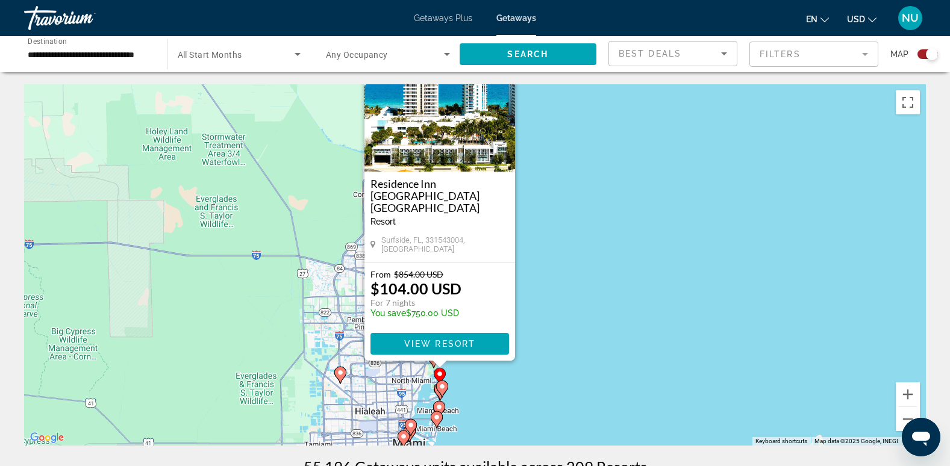
drag, startPoint x: 729, startPoint y: 251, endPoint x: 693, endPoint y: 331, distance: 88.1
click at [693, 331] on div "To activate drag with keyboard, press Alt + Enter. Once in keyboard drag state,…" at bounding box center [475, 264] width 902 height 361
